Goal: Information Seeking & Learning: Learn about a topic

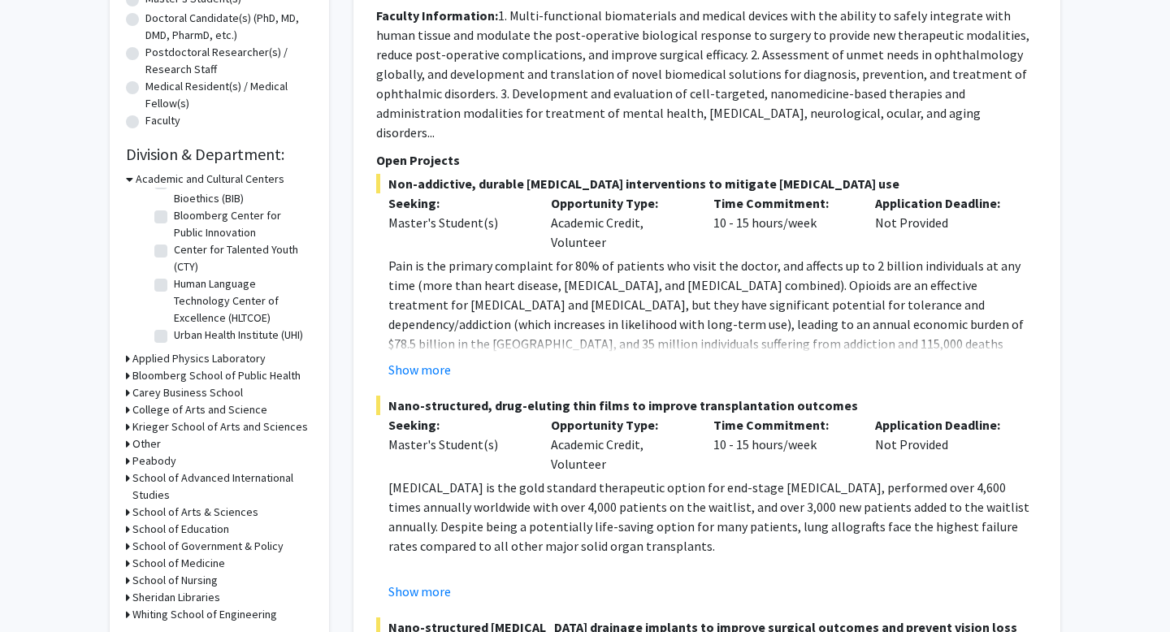
scroll to position [357, 0]
click at [215, 376] on h3 "Bloomberg School of Public Health" at bounding box center [216, 375] width 168 height 17
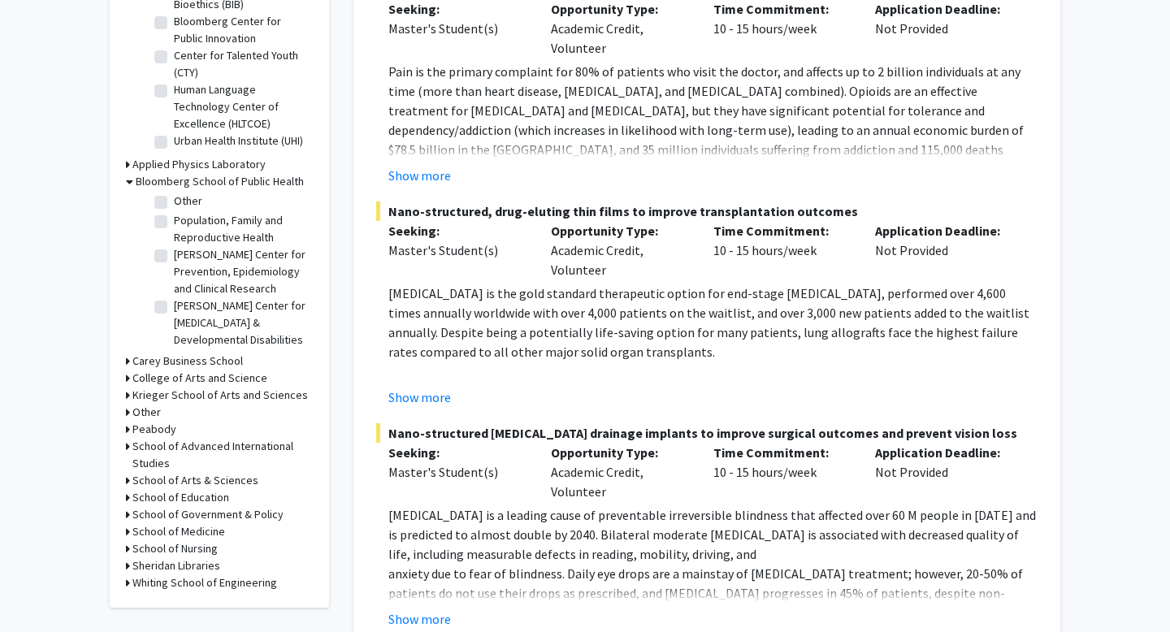
scroll to position [562, 0]
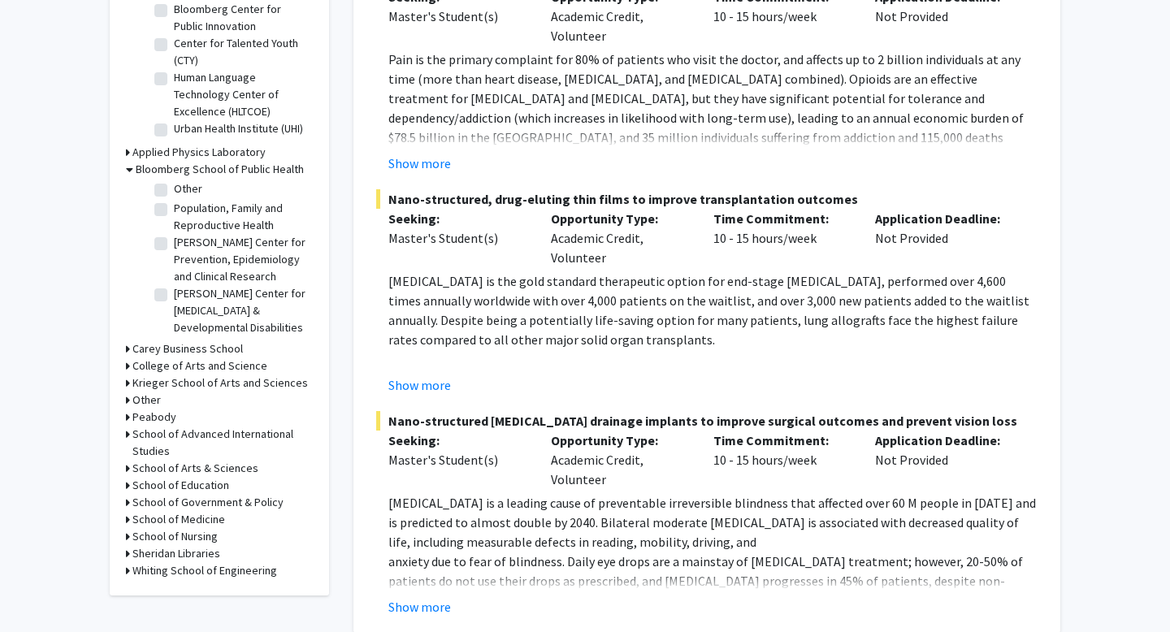
click at [173, 520] on h3 "School of Medicine" at bounding box center [178, 519] width 93 height 17
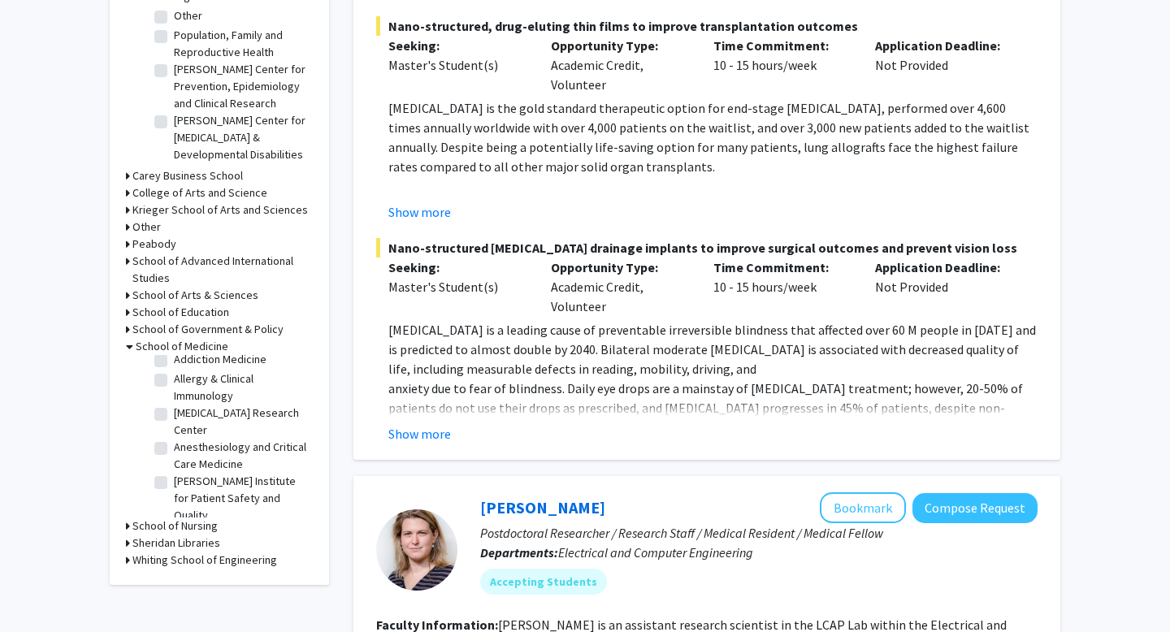
scroll to position [28, 0]
click at [174, 410] on label "[MEDICAL_DATA] Research Center" at bounding box center [241, 421] width 135 height 34
click at [174, 410] on input "[MEDICAL_DATA] Research Center" at bounding box center [179, 409] width 11 height 11
checkbox input "true"
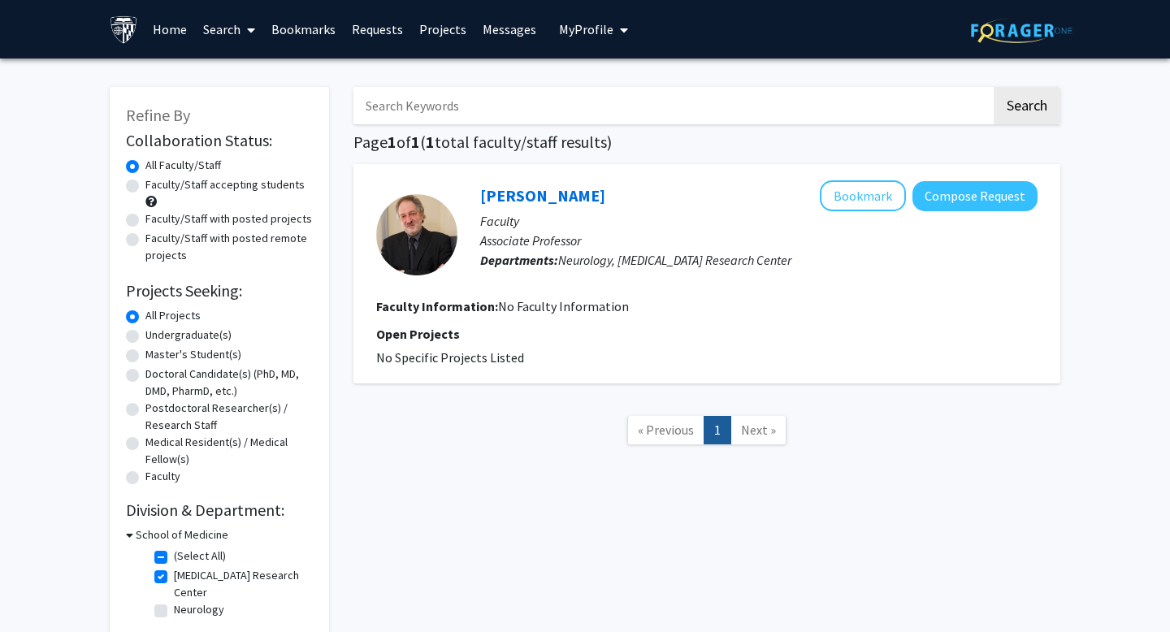
scroll to position [94, 0]
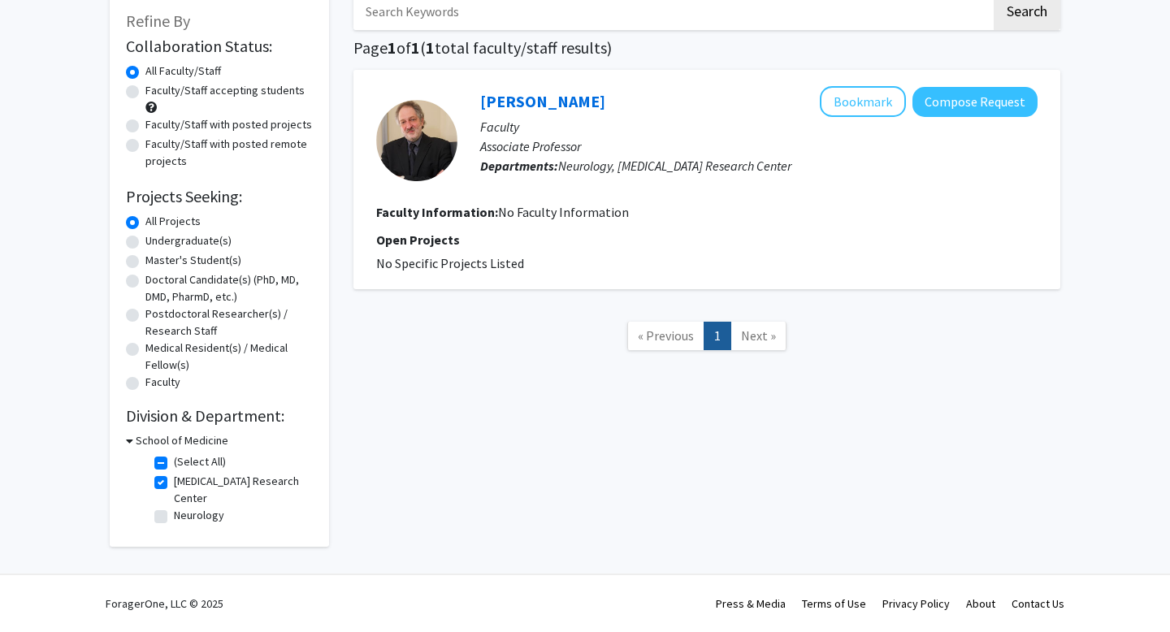
click at [174, 518] on label "Neurology" at bounding box center [199, 515] width 50 height 17
click at [174, 518] on input "Neurology" at bounding box center [179, 512] width 11 height 11
checkbox input "true"
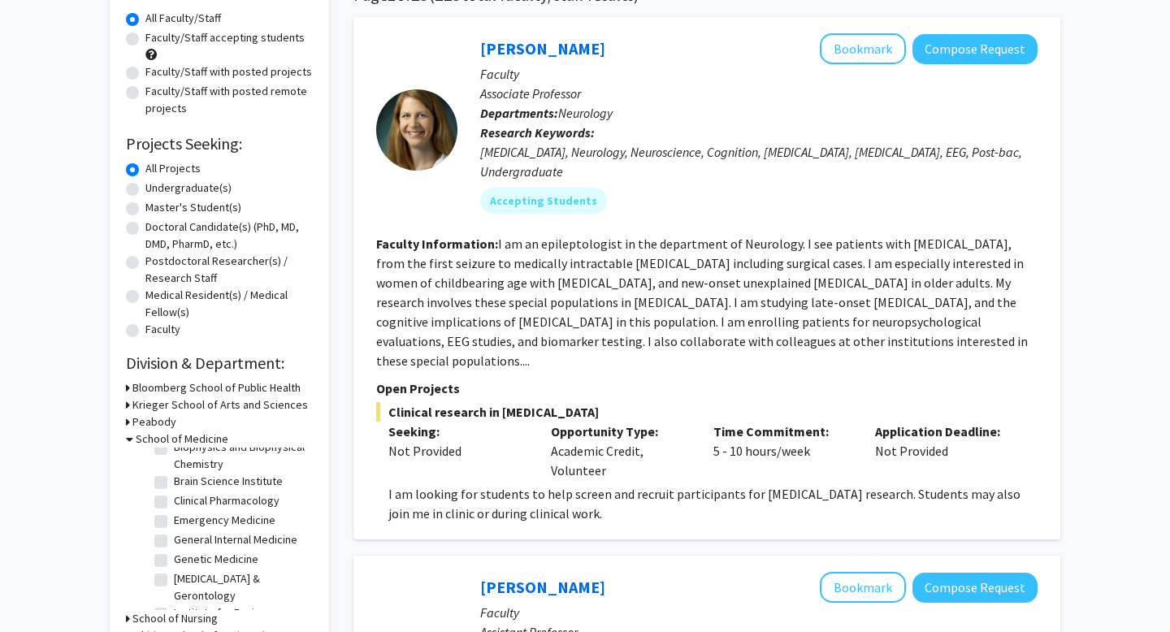
scroll to position [192, 0]
click at [174, 472] on label "Brain Science Institute" at bounding box center [228, 480] width 109 height 17
click at [174, 472] on input "Brain Science Institute" at bounding box center [179, 477] width 11 height 11
checkbox input "true"
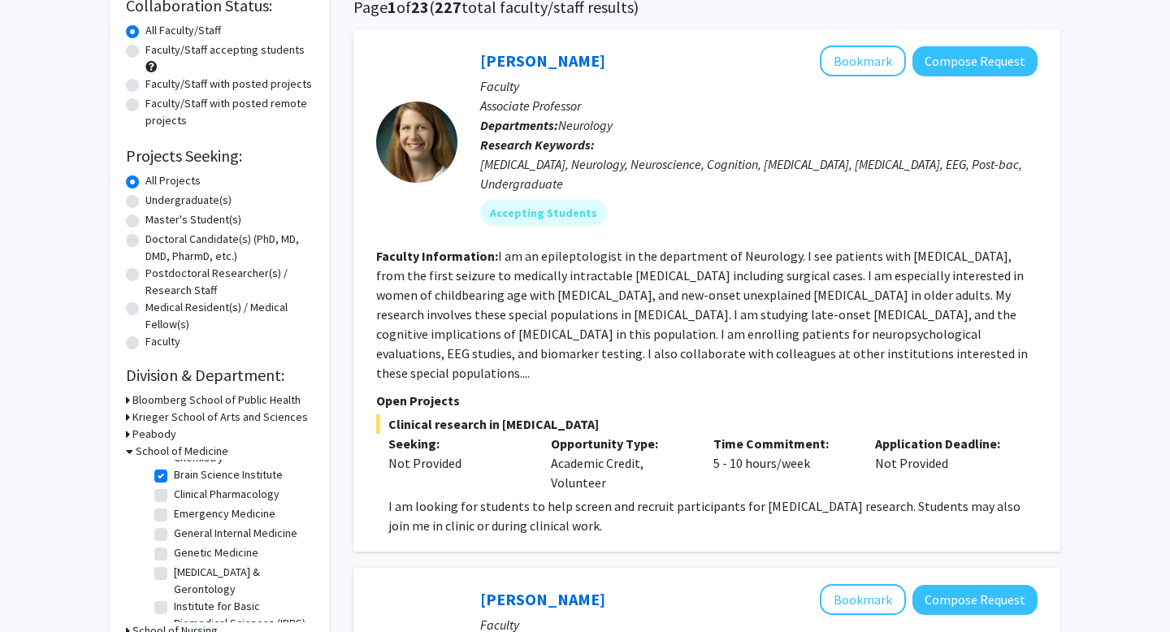
scroll to position [239, 0]
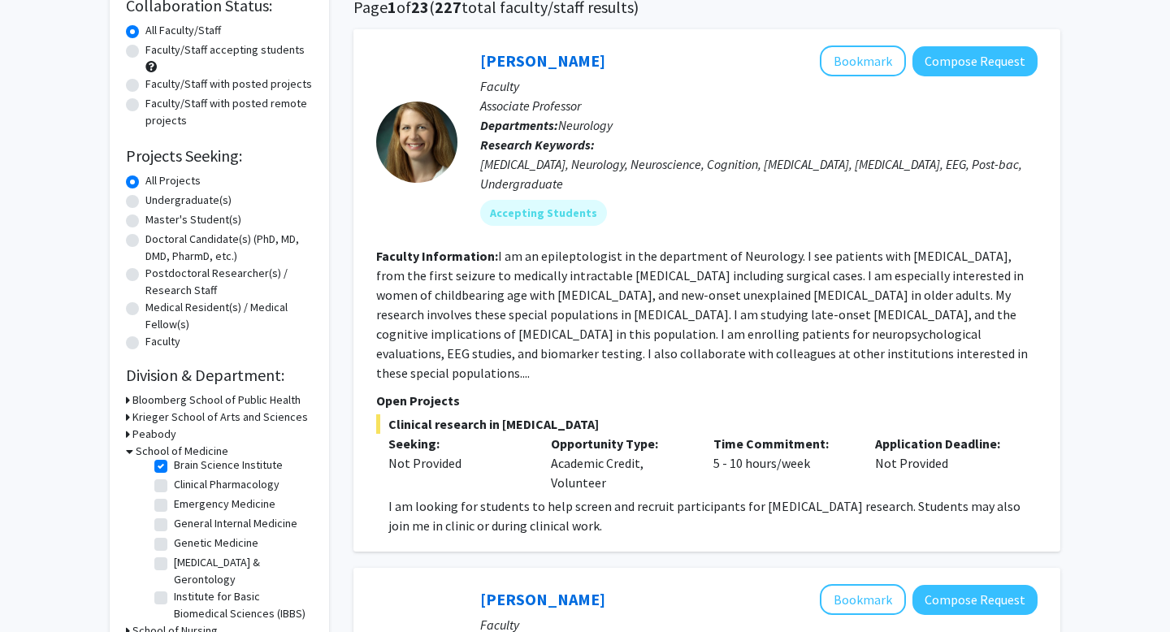
click at [174, 535] on label "Genetic Medicine" at bounding box center [216, 543] width 85 height 17
click at [174, 535] on input "Genetic Medicine" at bounding box center [179, 540] width 11 height 11
checkbox input "true"
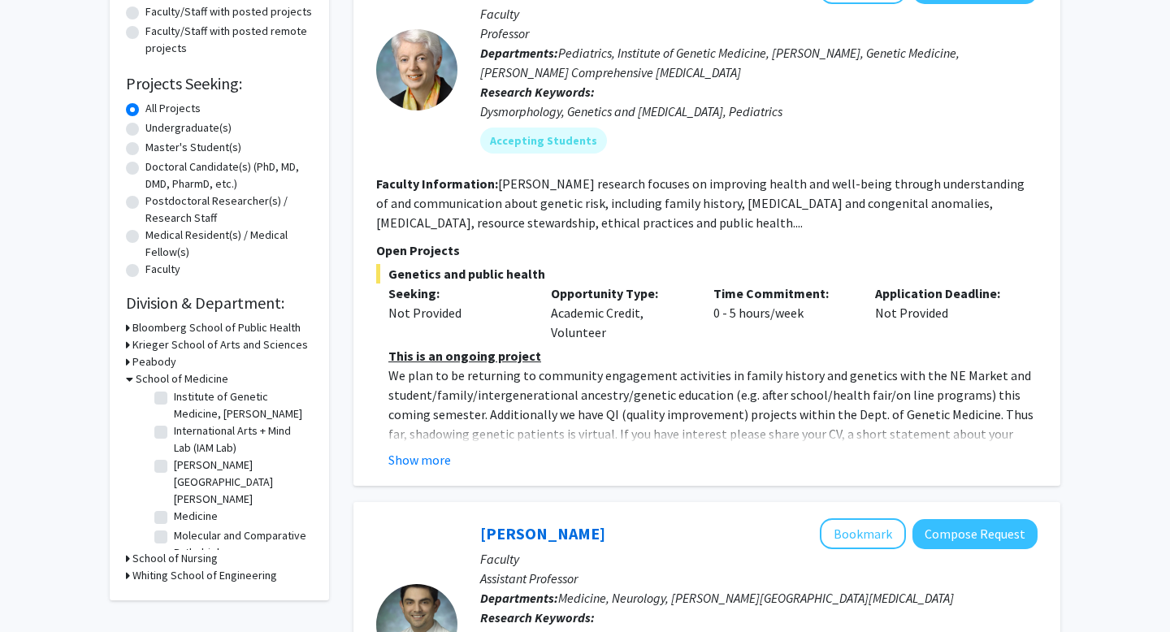
scroll to position [477, 0]
click at [174, 505] on label "Medicine" at bounding box center [196, 513] width 44 height 17
click at [174, 505] on input "Medicine" at bounding box center [179, 510] width 11 height 11
checkbox input "true"
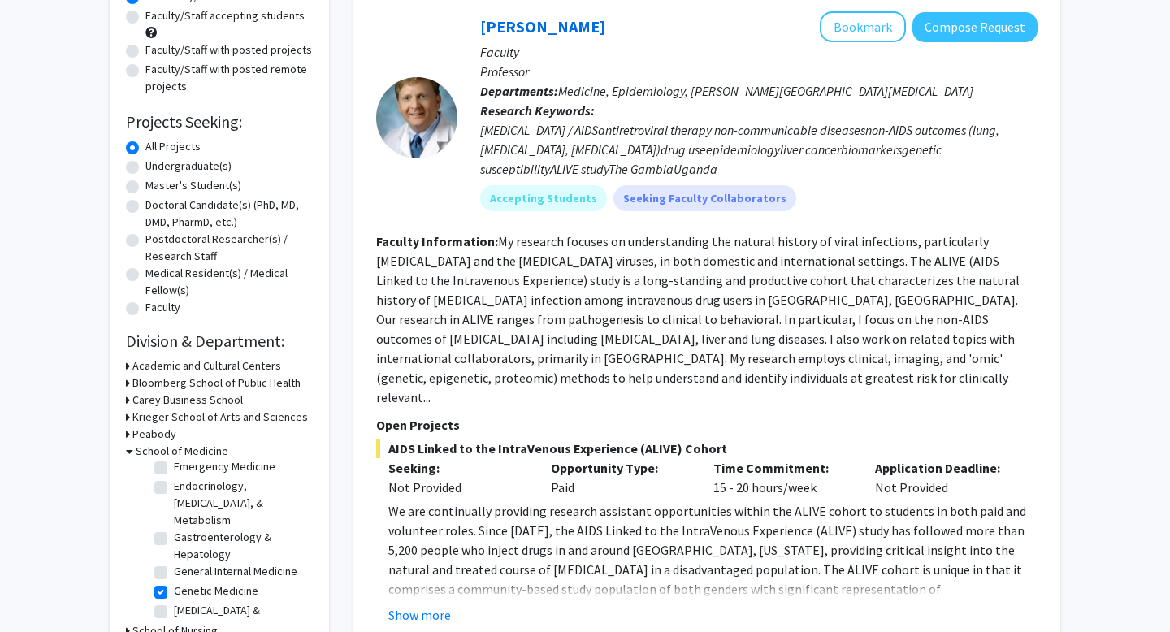
scroll to position [165, 0]
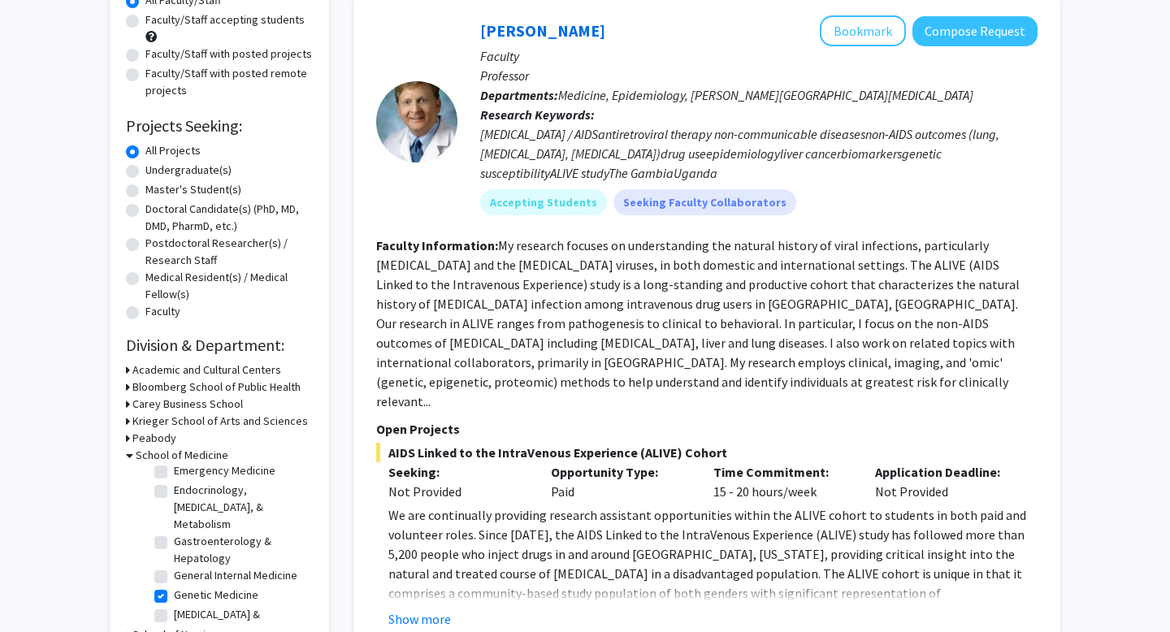
click at [201, 171] on label "Undergraduate(s)" at bounding box center [188, 170] width 86 height 17
click at [156, 171] on input "Undergraduate(s)" at bounding box center [150, 167] width 11 height 11
radio input "true"
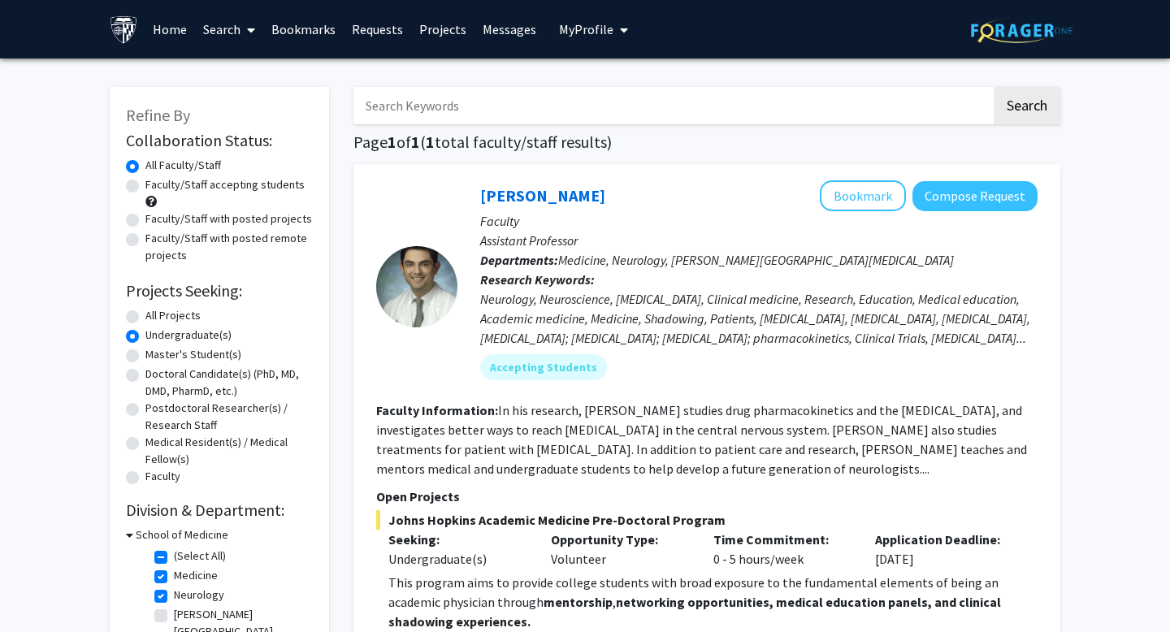
click at [159, 316] on label "All Projects" at bounding box center [172, 315] width 55 height 17
click at [156, 316] on input "All Projects" at bounding box center [150, 312] width 11 height 11
radio input "true"
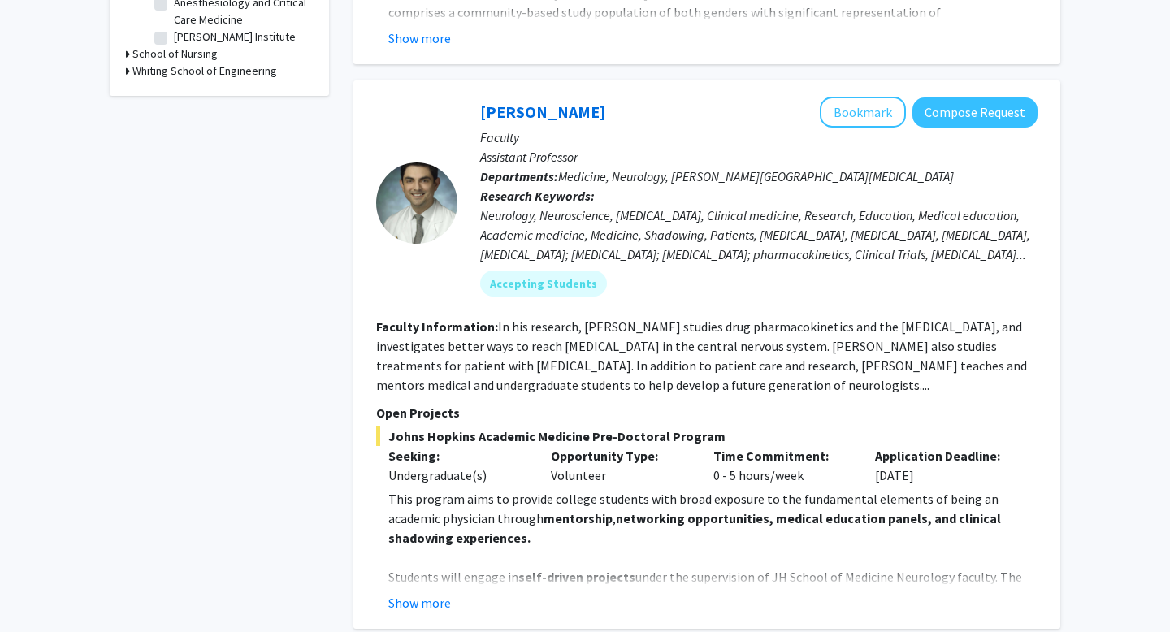
scroll to position [753, 0]
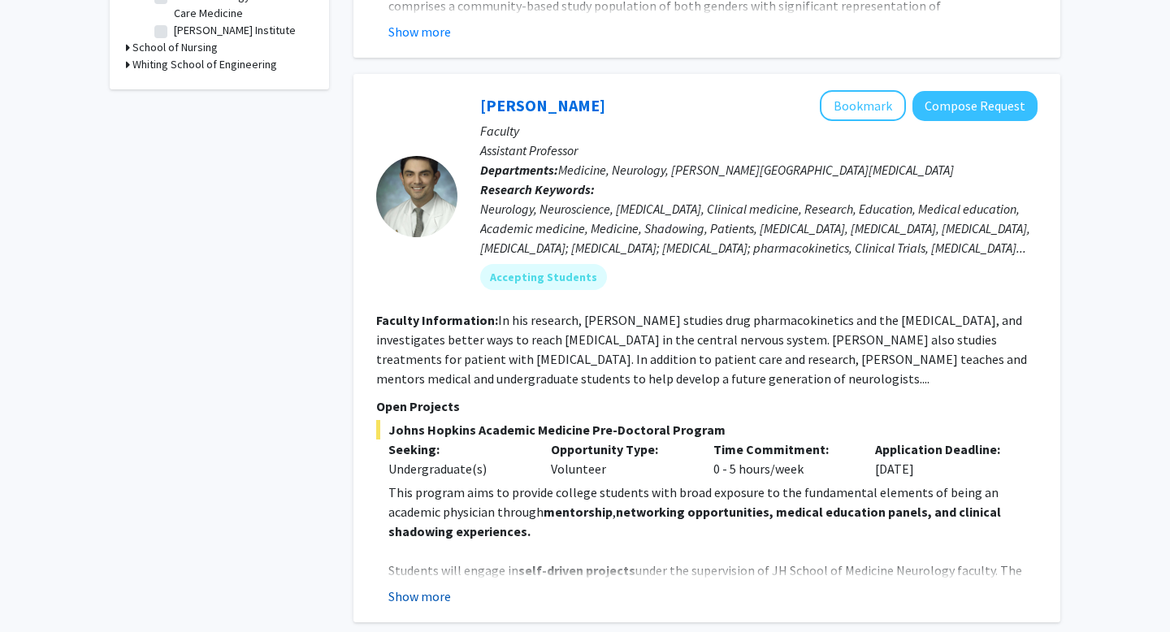
click at [441, 587] on button "Show more" at bounding box center [419, 597] width 63 height 20
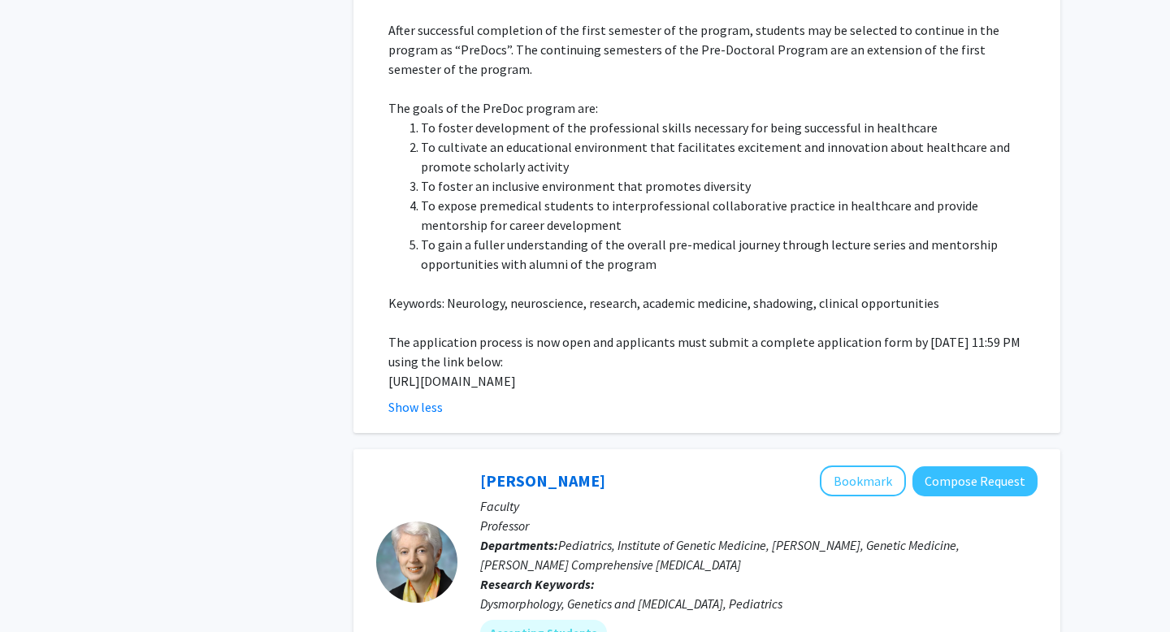
scroll to position [1628, 0]
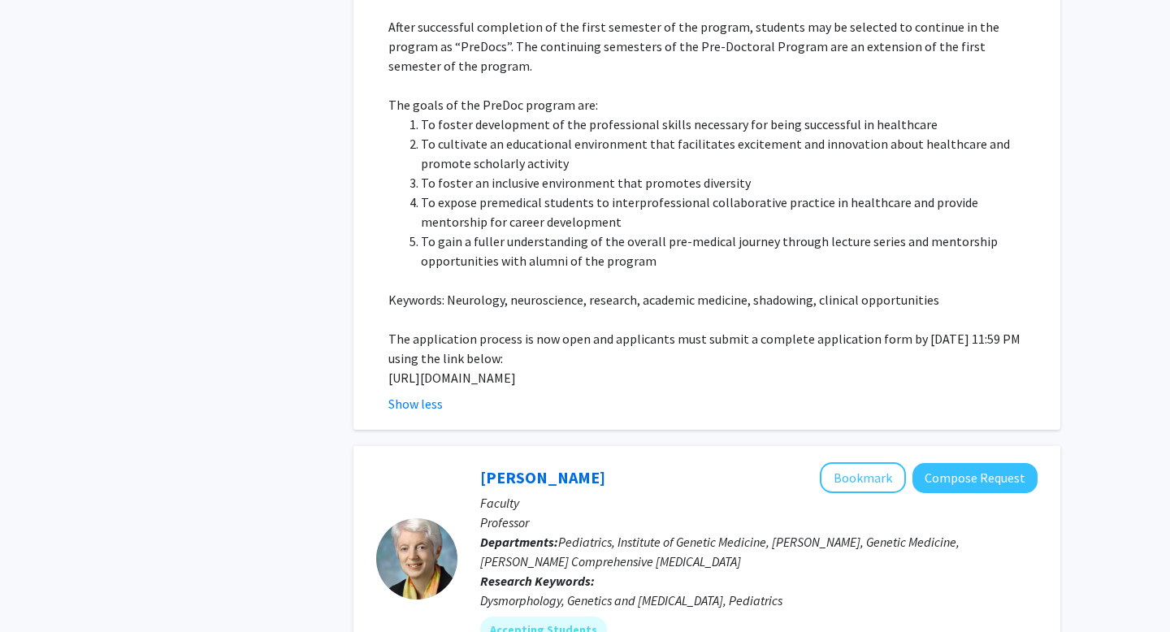
click at [422, 368] on p "[URL][DOMAIN_NAME]" at bounding box center [712, 378] width 649 height 20
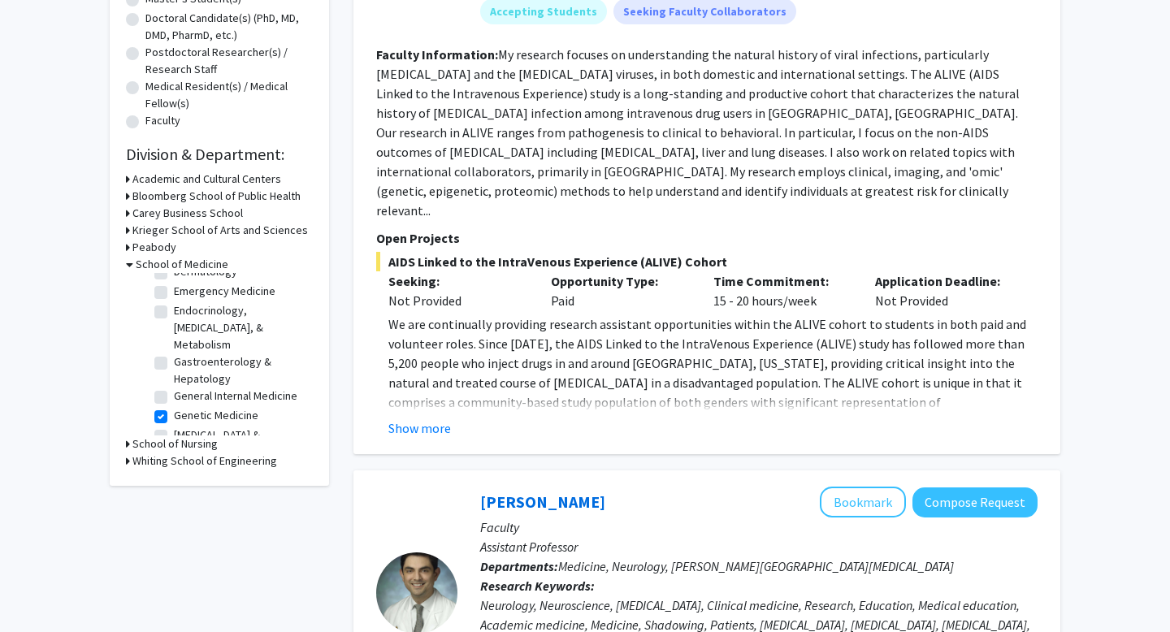
scroll to position [743, 0]
click at [174, 351] on label "Genetic Medicine" at bounding box center [216, 359] width 85 height 17
click at [174, 351] on input "Genetic Medicine" at bounding box center [179, 356] width 11 height 11
checkbox input "false"
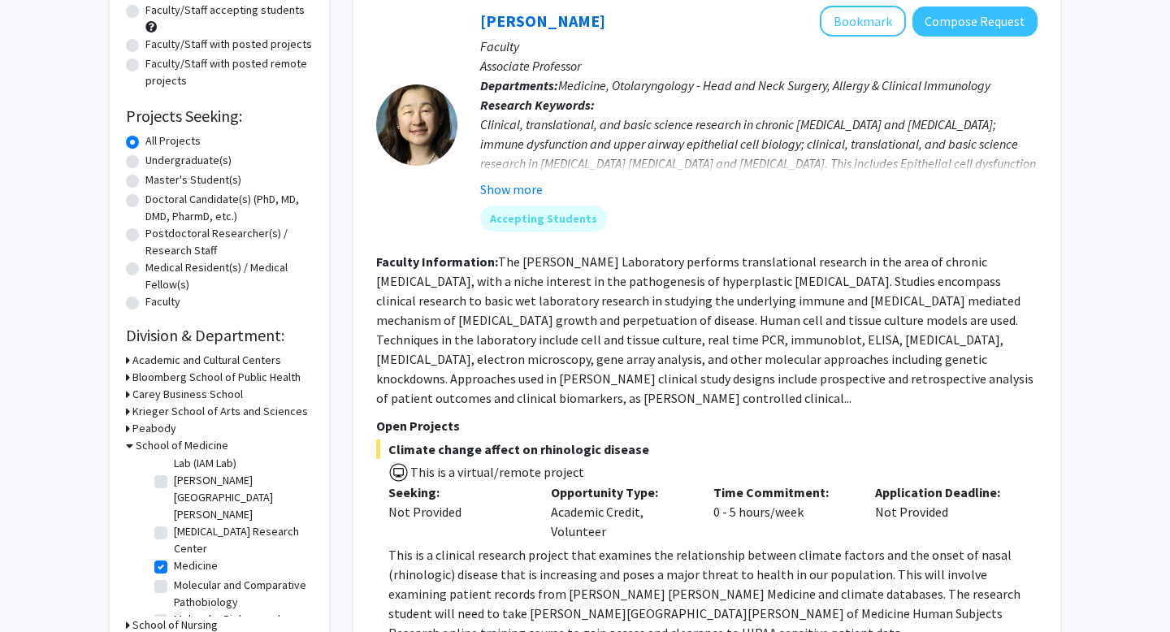
scroll to position [1052, 0]
click at [174, 557] on label "Medicine" at bounding box center [196, 565] width 44 height 17
click at [174, 557] on input "Medicine" at bounding box center [179, 562] width 11 height 11
checkbox input "false"
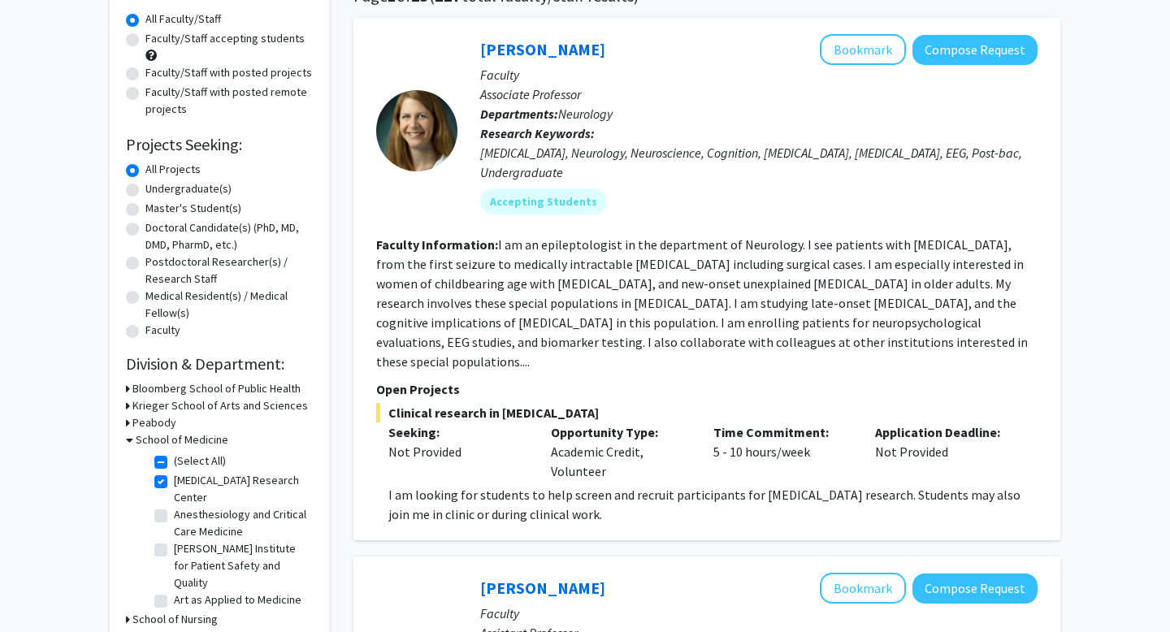
scroll to position [87, 0]
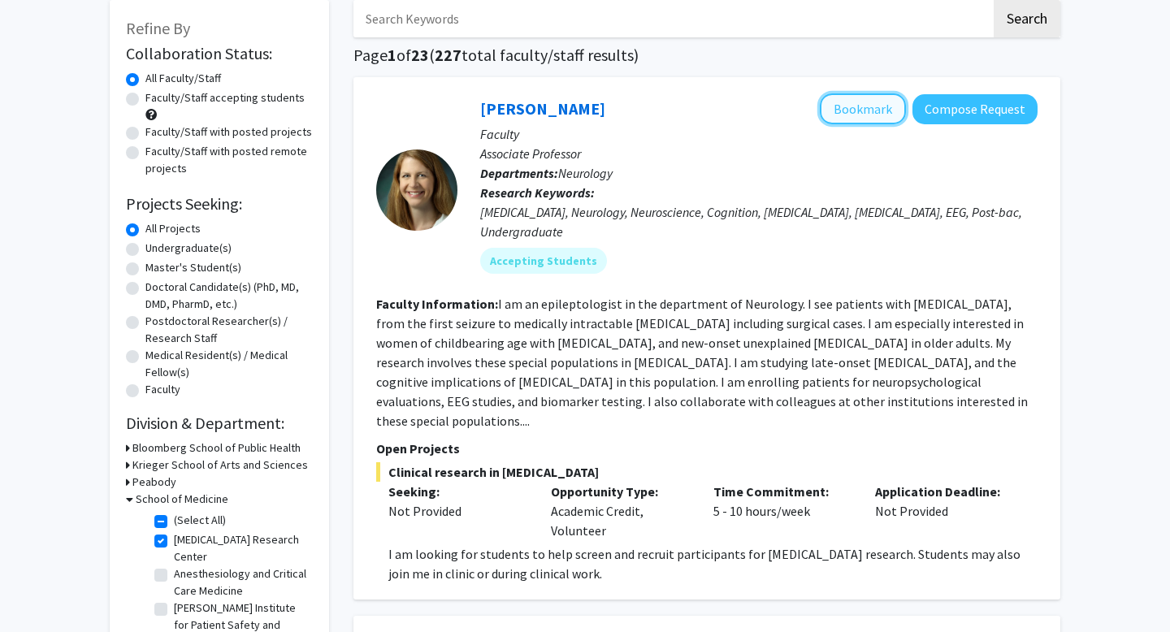
click at [860, 116] on button "Bookmark" at bounding box center [863, 108] width 86 height 31
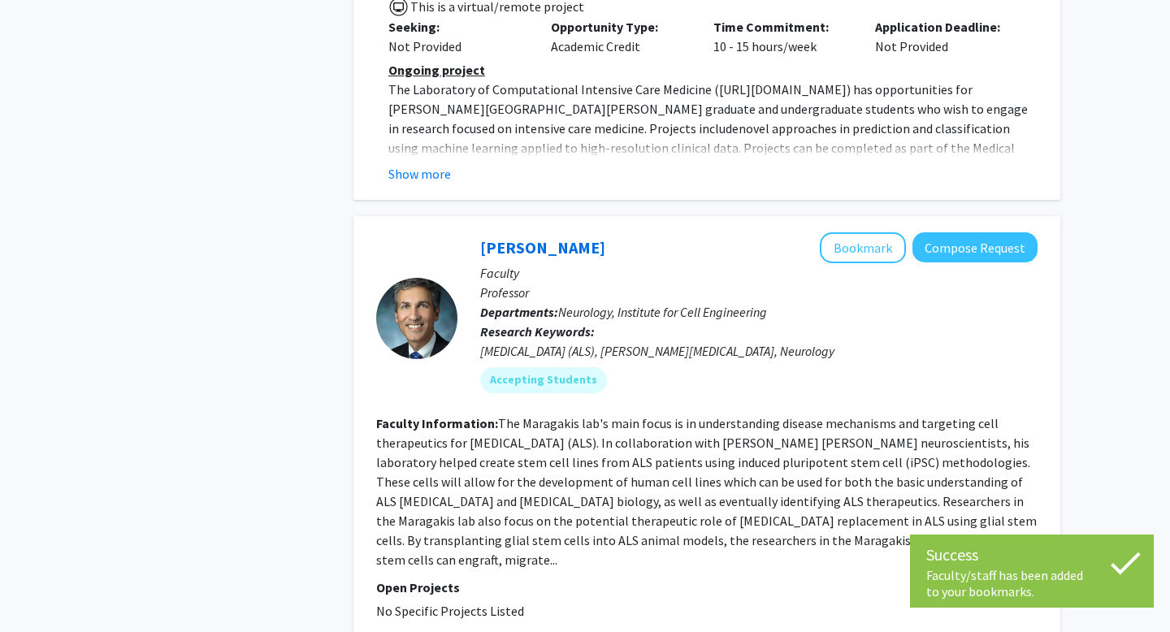
scroll to position [1738, 0]
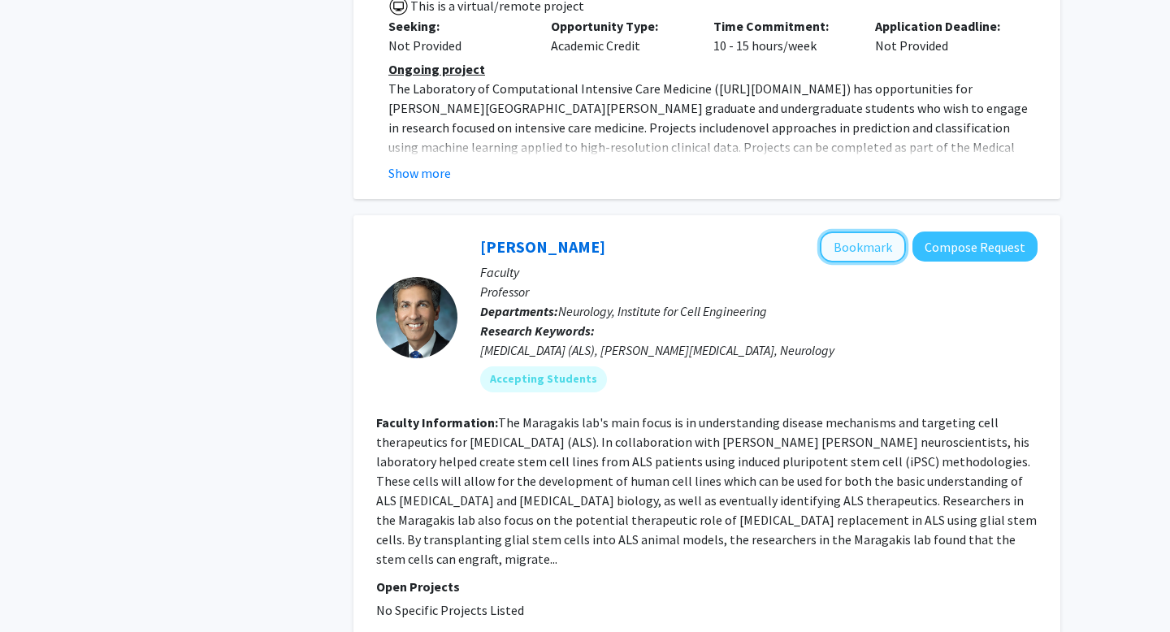
click at [848, 232] on button "Bookmark" at bounding box center [863, 247] width 86 height 31
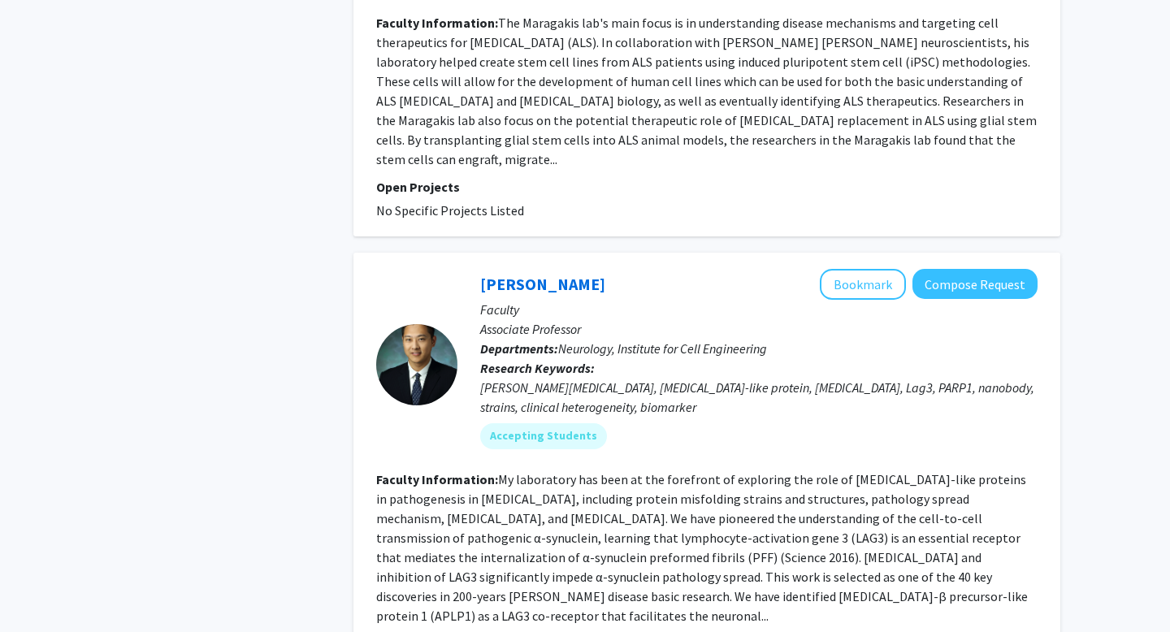
scroll to position [2140, 0]
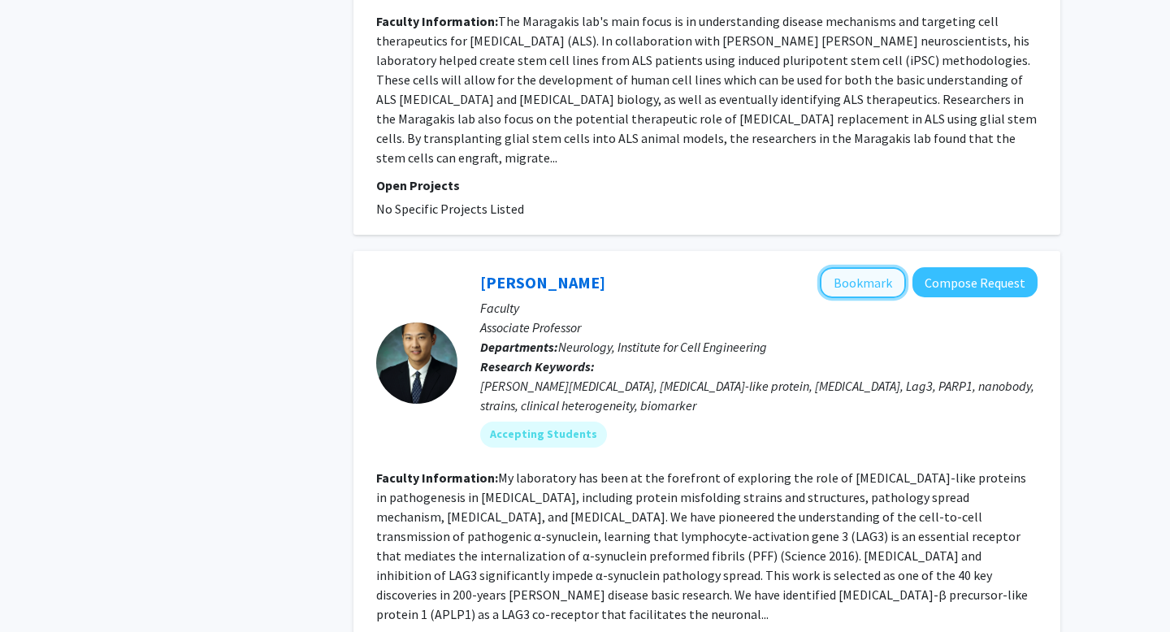
click at [858, 267] on button "Bookmark" at bounding box center [863, 282] width 86 height 31
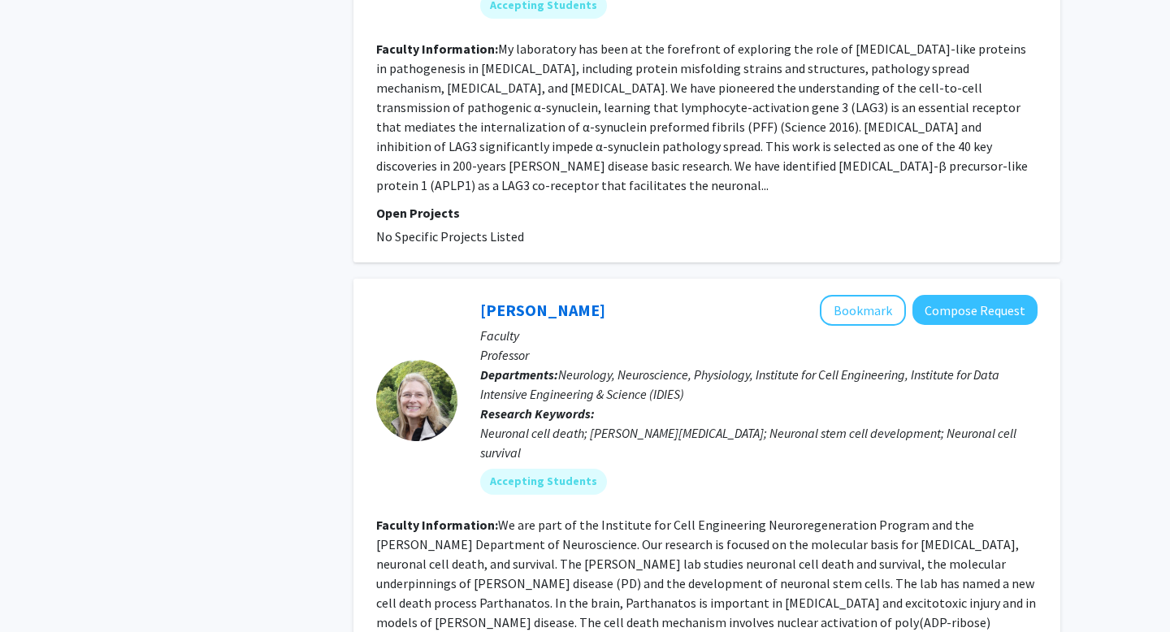
scroll to position [2573, 0]
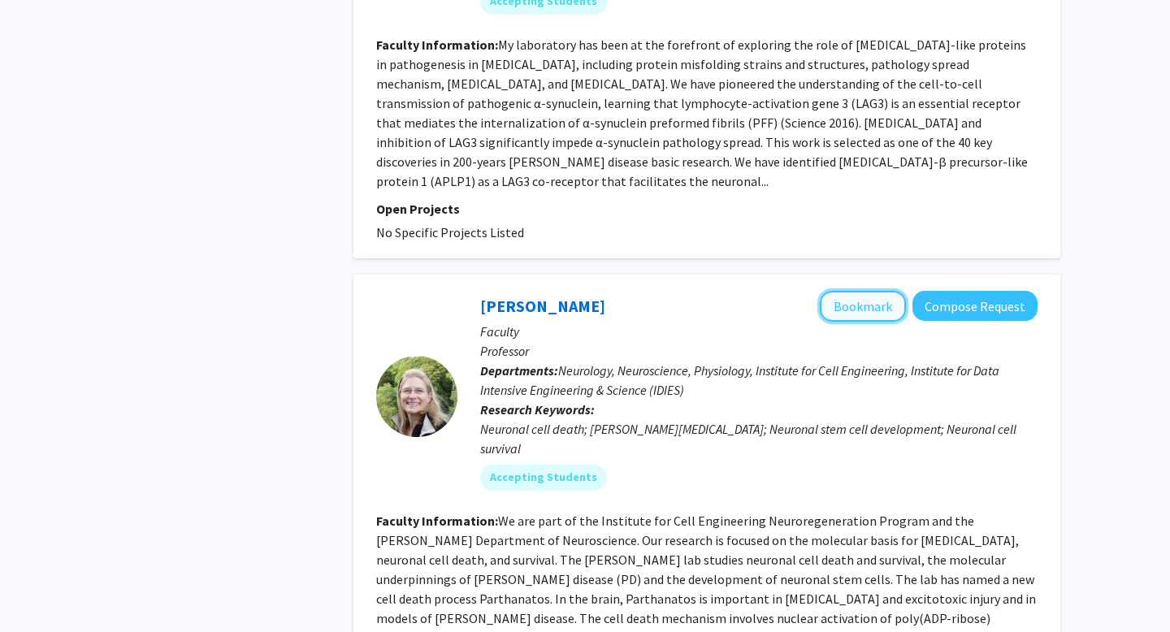
click at [864, 291] on button "Bookmark" at bounding box center [863, 306] width 86 height 31
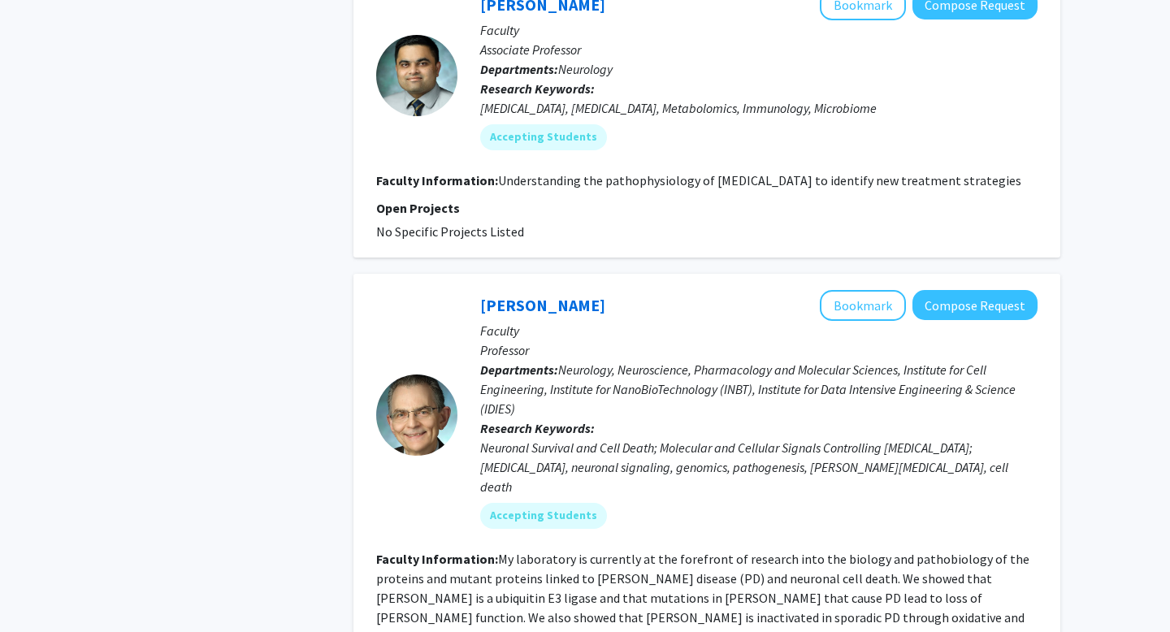
scroll to position [3353, 0]
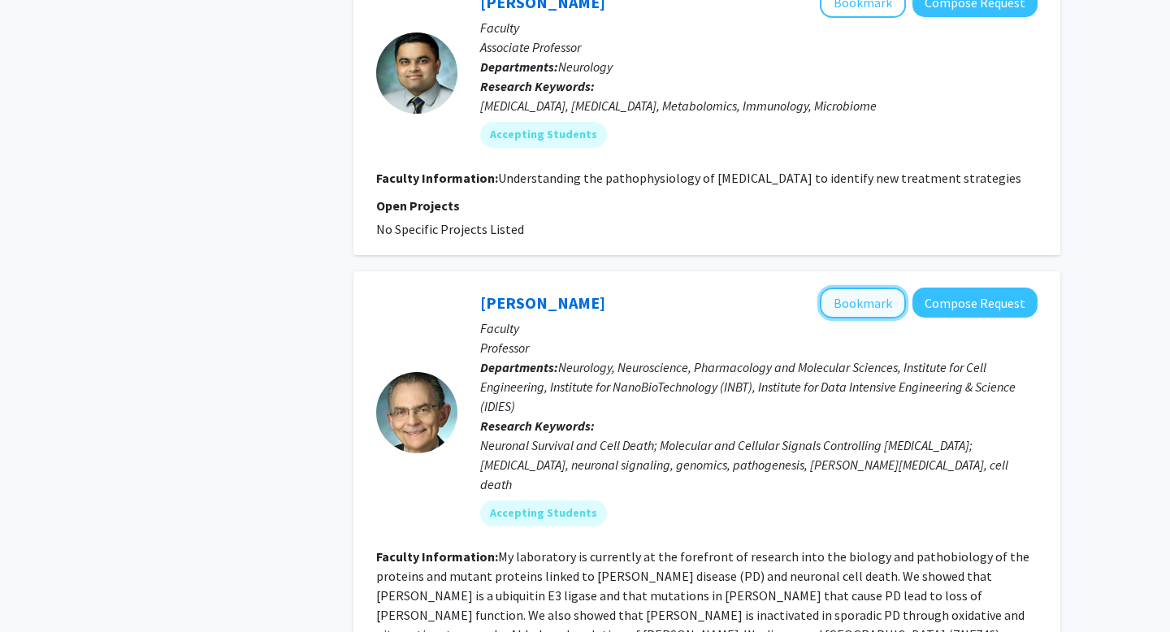
click at [848, 288] on button "Bookmark" at bounding box center [863, 303] width 86 height 31
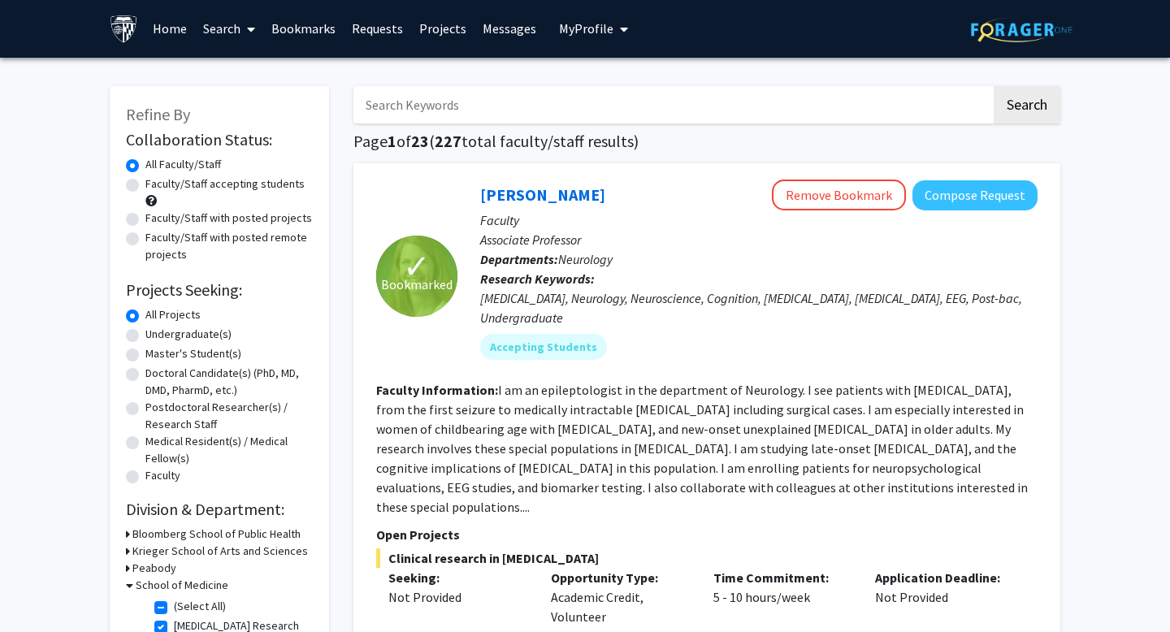
scroll to position [0, 0]
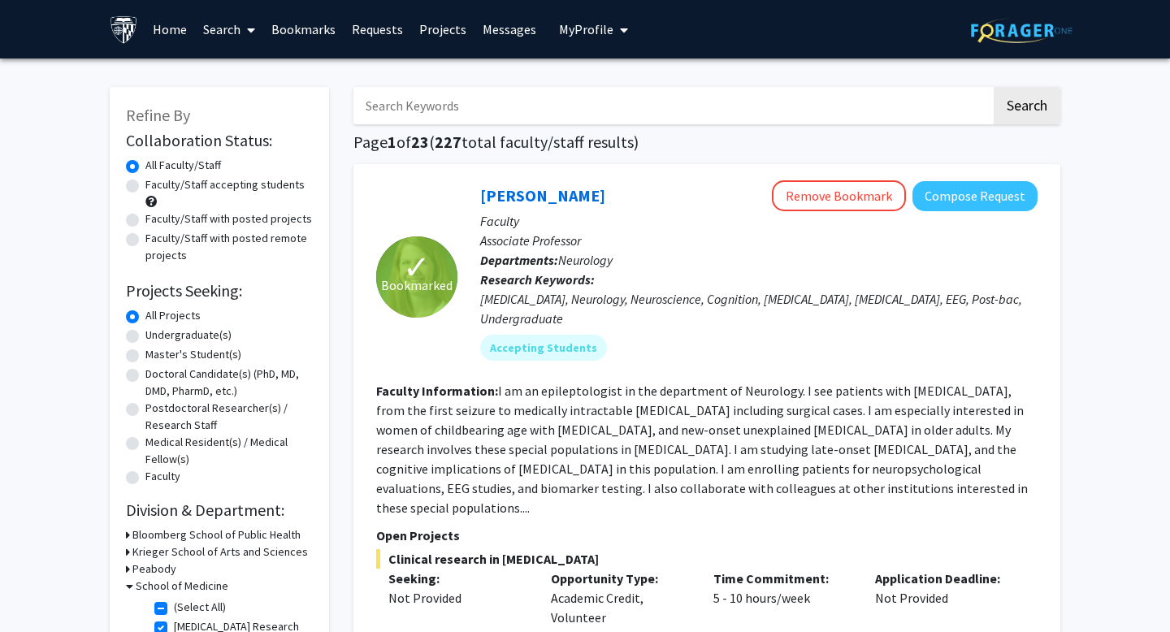
click at [310, 16] on link "Bookmarks" at bounding box center [303, 29] width 80 height 57
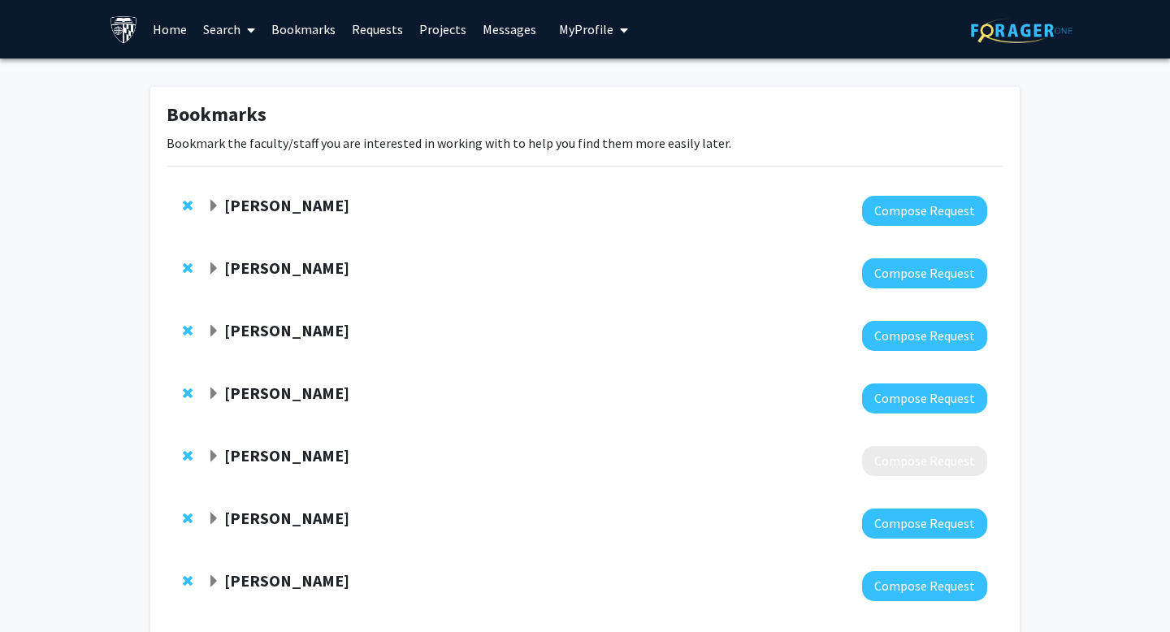
click at [184, 328] on span "Remove Shigeki Watanabe from bookmarks" at bounding box center [188, 330] width 10 height 13
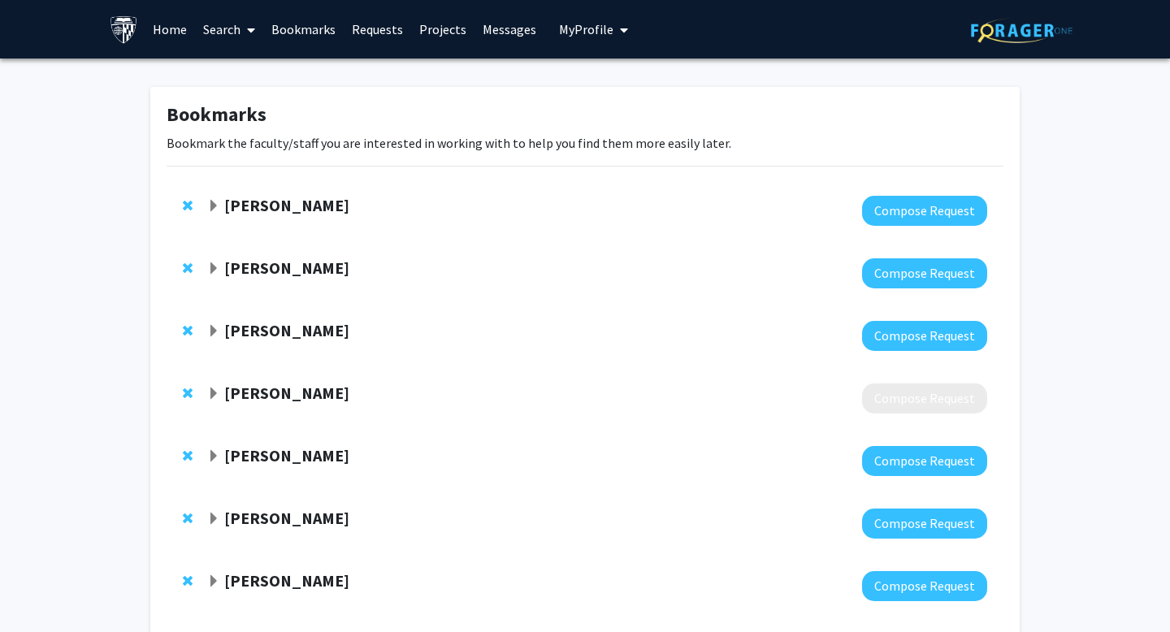
click at [187, 260] on div at bounding box center [191, 268] width 16 height 20
click at [187, 269] on span "Remove Arvind Pathak from bookmarks" at bounding box center [188, 268] width 10 height 13
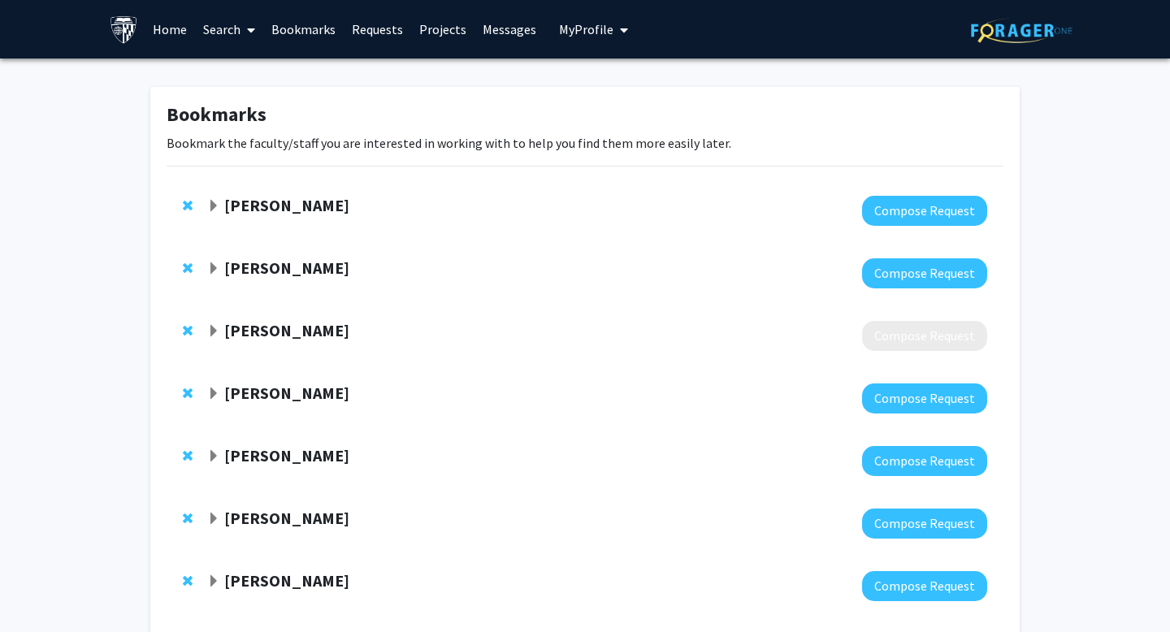
click at [186, 268] on span "Remove Richard Huganir from bookmarks" at bounding box center [188, 268] width 10 height 13
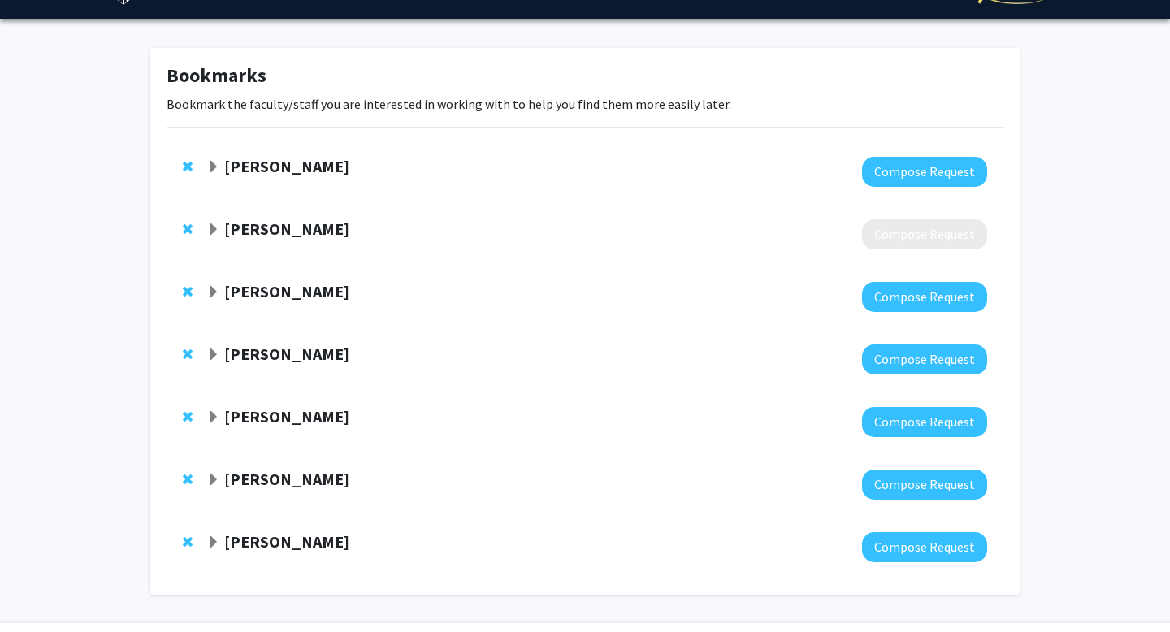
scroll to position [40, 0]
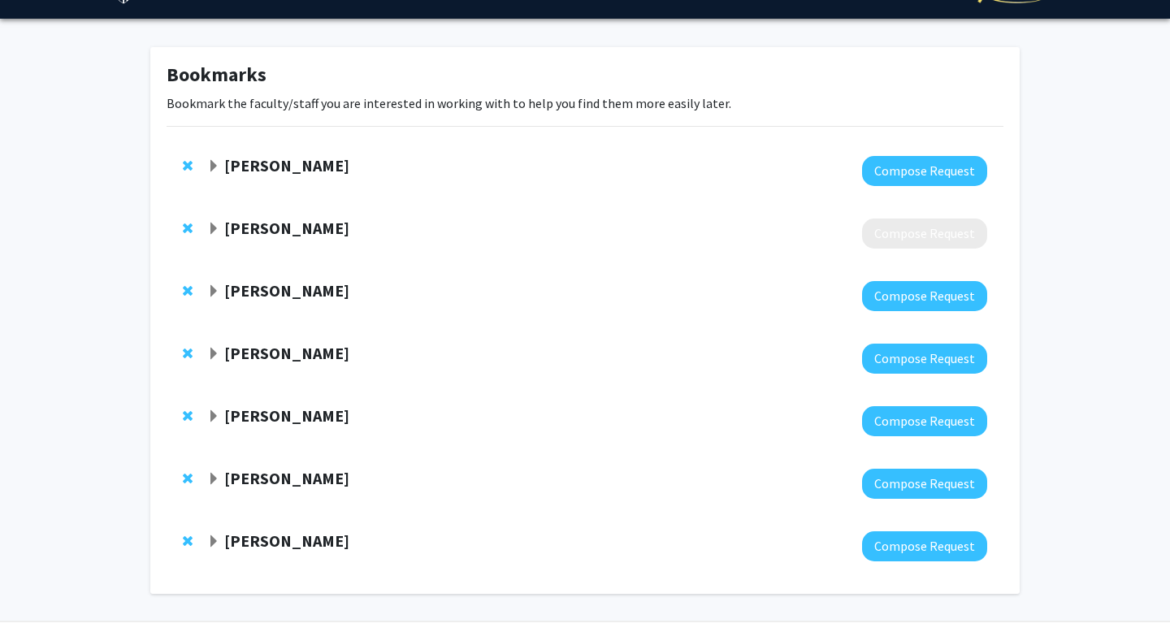
click at [187, 230] on span "Remove Austin Graves from bookmarks" at bounding box center [188, 228] width 10 height 13
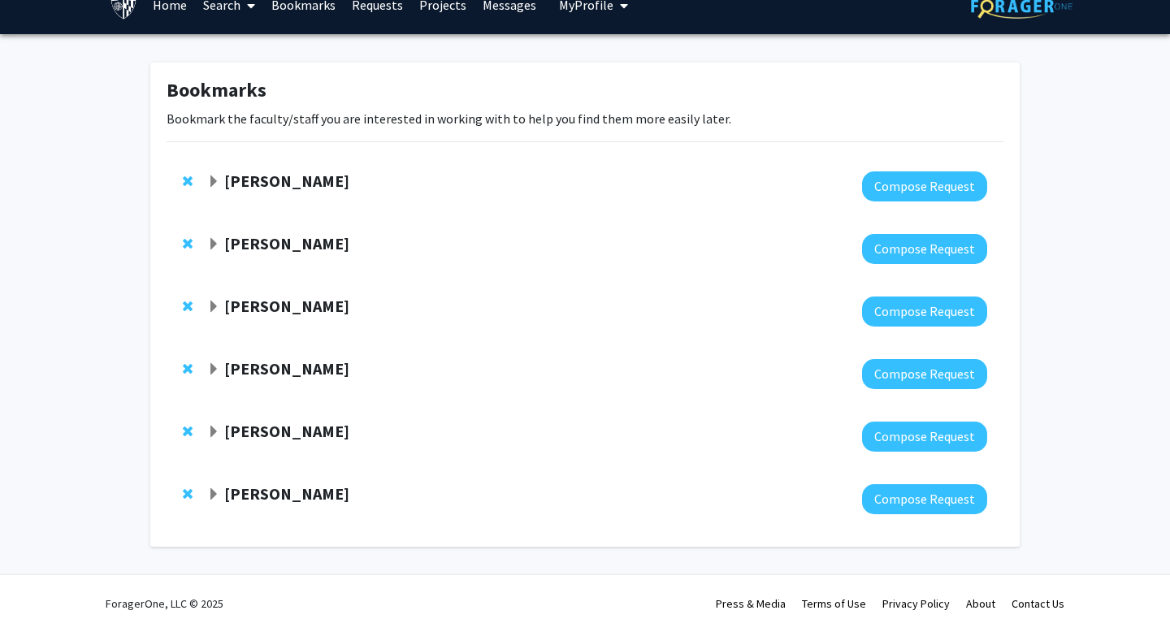
scroll to position [24, 0]
click at [216, 434] on span "Expand Valina Dawson Bookmark" at bounding box center [213, 432] width 13 height 13
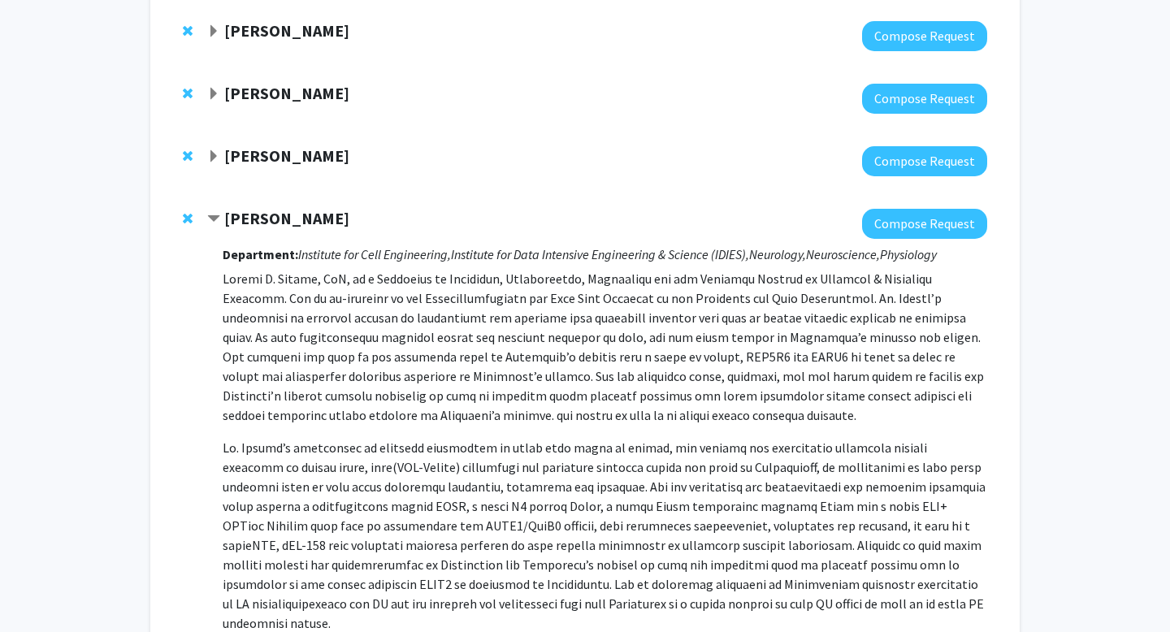
scroll to position [232, 0]
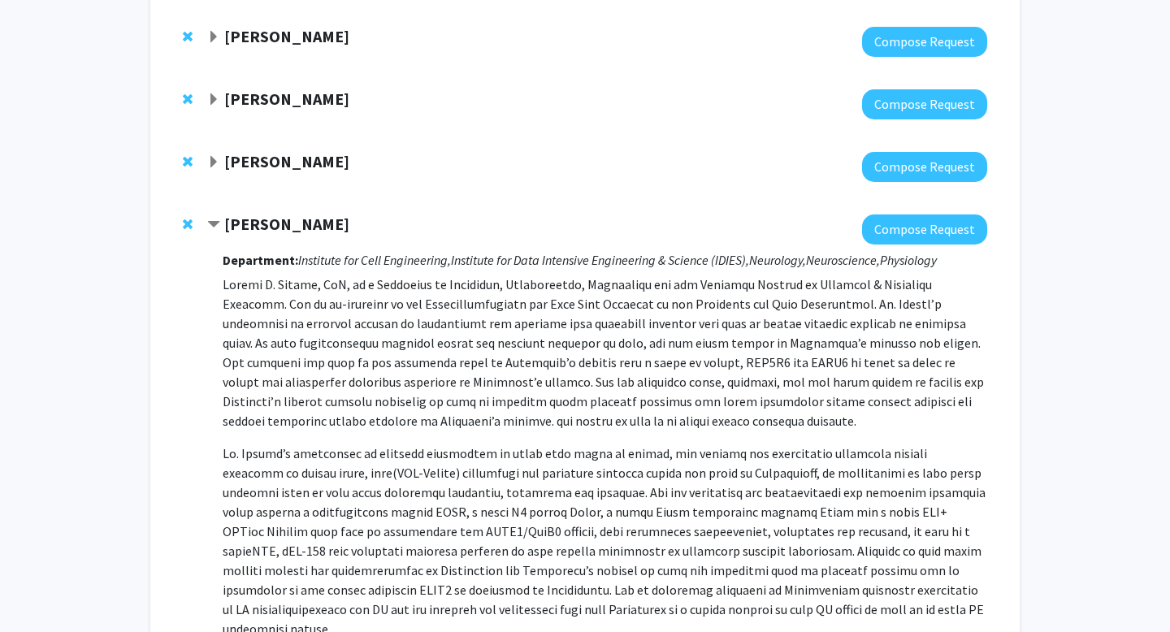
click at [290, 227] on strong "[PERSON_NAME]" at bounding box center [286, 224] width 125 height 20
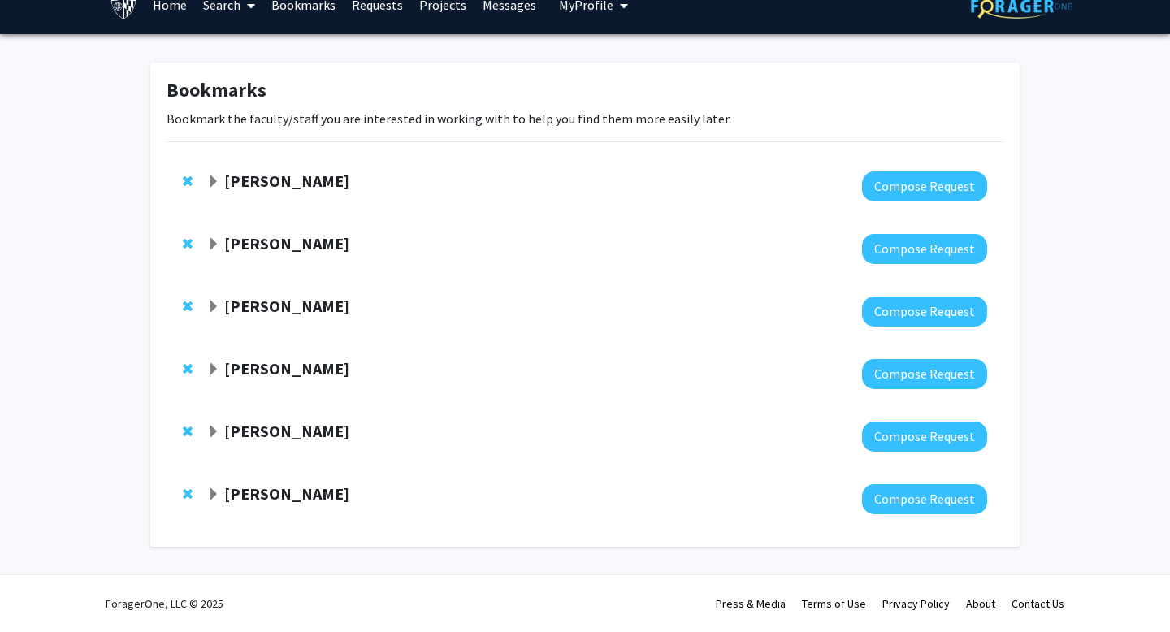
scroll to position [24, 0]
click at [290, 227] on div "[PERSON_NAME] Compose Request" at bounding box center [585, 249] width 837 height 63
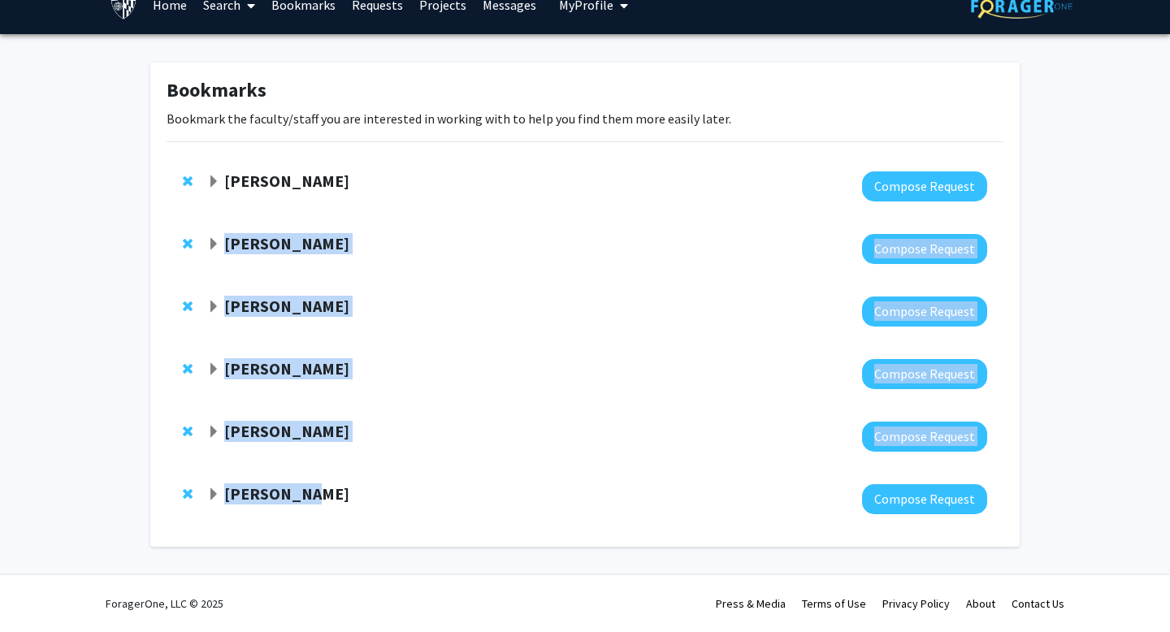
drag, startPoint x: 317, startPoint y: 500, endPoint x: 222, endPoint y: 234, distance: 282.3
click at [222, 234] on div "[PERSON_NAME] Compose Request [PERSON_NAME] Compose Request [PERSON_NAME] Compo…" at bounding box center [584, 342] width 861 height 375
copy div "[PERSON_NAME] Compose Request [PERSON_NAME] Compose Request [PERSON_NAME] Compo…"
